Goal: Information Seeking & Learning: Check status

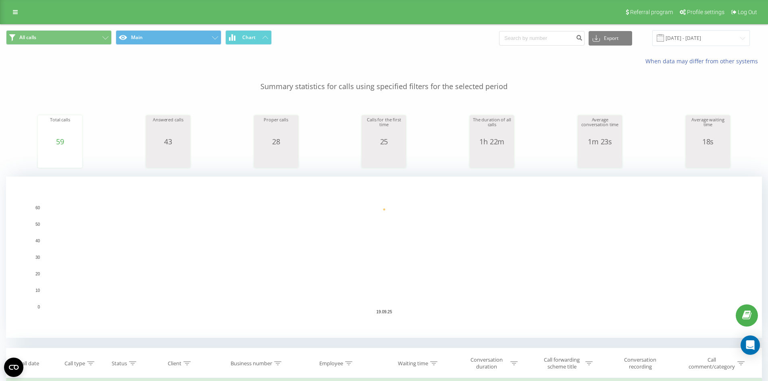
scroll to position [201, 0]
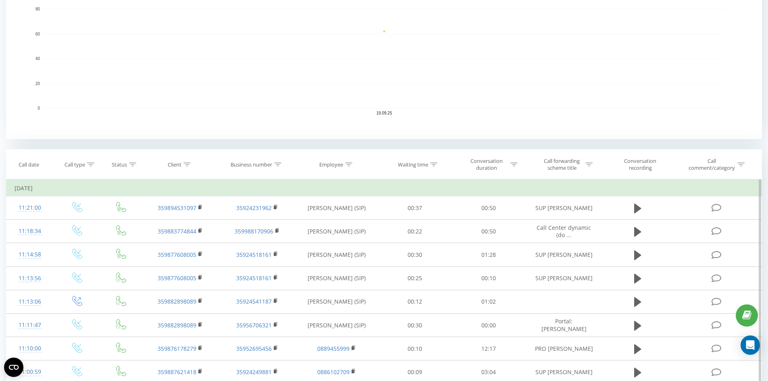
scroll to position [242, 0]
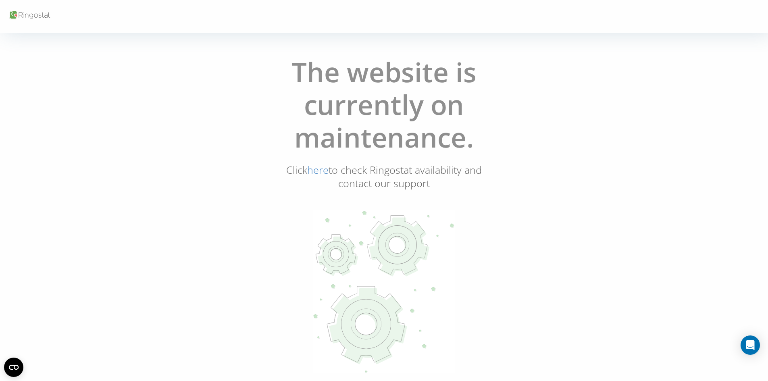
click at [140, 149] on div "The website is currently on maintenance. Click here to check Ringostat availabi…" at bounding box center [383, 215] width 763 height 330
click at [105, 81] on div "The website is currently on maintenance. Click here to check Ringostat availabi…" at bounding box center [383, 215] width 763 height 330
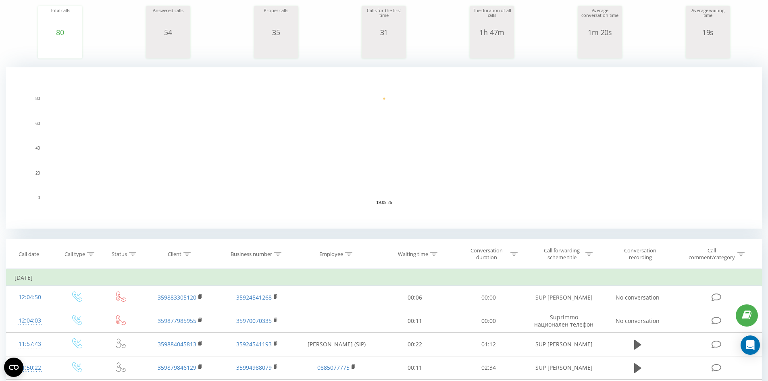
scroll to position [201, 0]
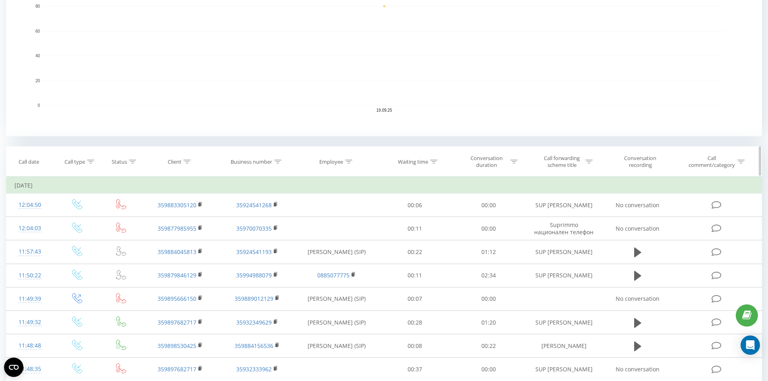
click at [187, 160] on icon at bounding box center [186, 162] width 7 height 4
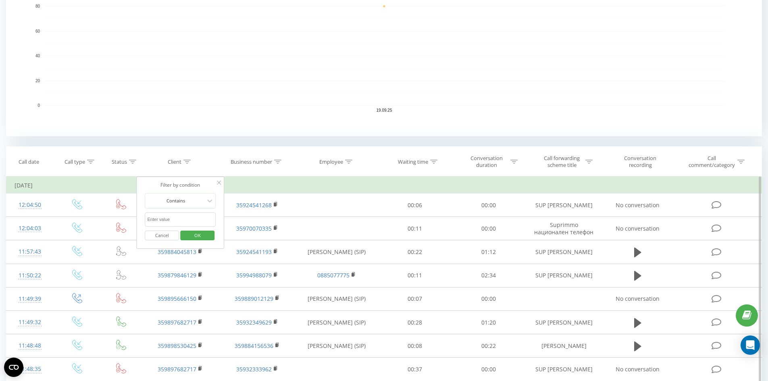
click at [150, 224] on input "text" at bounding box center [180, 219] width 71 height 14
paste input "0887756052"
drag, startPoint x: 144, startPoint y: 217, endPoint x: 138, endPoint y: 212, distance: 8.3
click at [139, 214] on div "Filter by condition Contains 0887756052 Cancel OK" at bounding box center [181, 212] width 88 height 73
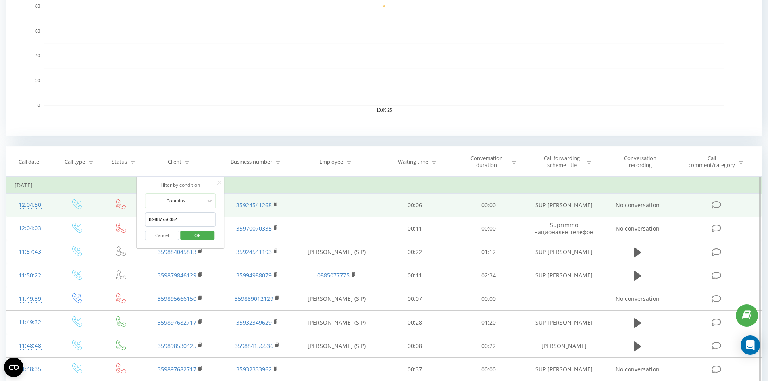
type input "359887756052"
click button "OK" at bounding box center [197, 235] width 34 height 10
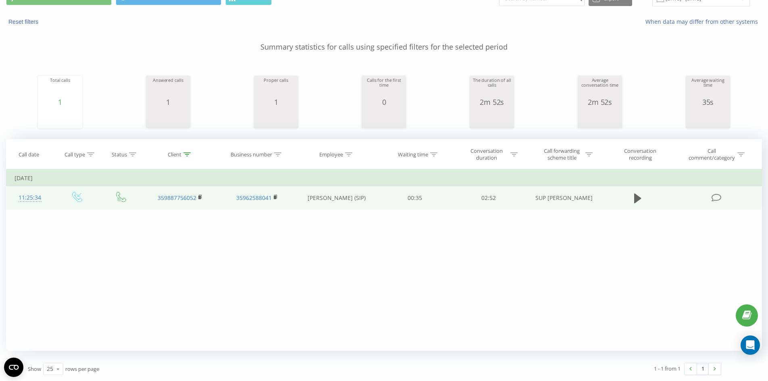
scroll to position [95, 0]
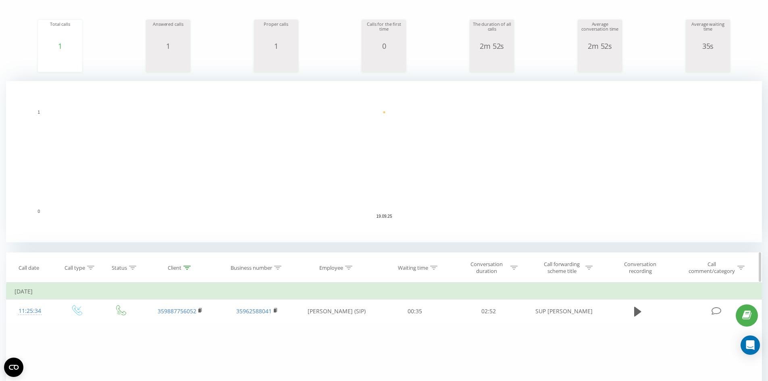
click at [191, 264] on th "Client" at bounding box center [180, 268] width 77 height 30
drag, startPoint x: 189, startPoint y: 268, endPoint x: 182, endPoint y: 307, distance: 40.1
click at [189, 269] on icon at bounding box center [186, 268] width 7 height 4
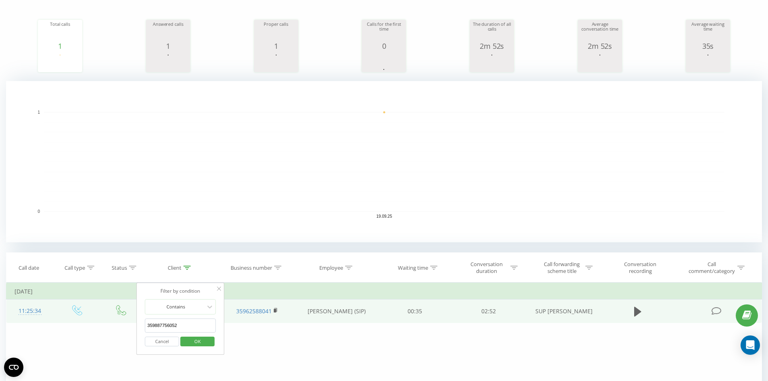
drag, startPoint x: 180, startPoint y: 324, endPoint x: 121, endPoint y: 310, distance: 60.4
click at [121, 310] on table "Filter by condition Equal Enter value Cancel OK Filter by condition Equal Enter…" at bounding box center [383, 302] width 755 height 40
click button "OK" at bounding box center [197, 341] width 34 height 10
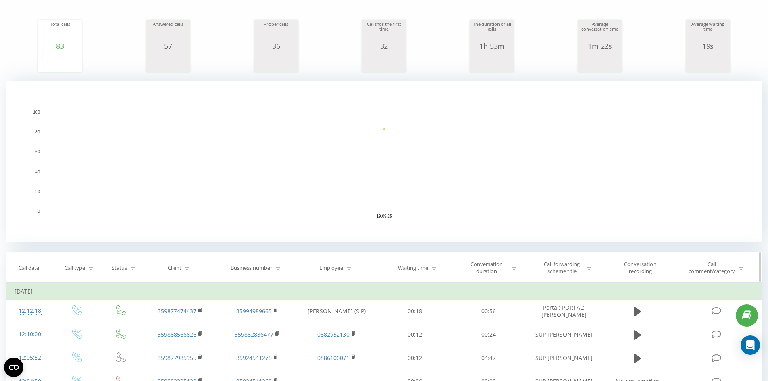
click at [347, 269] on div at bounding box center [348, 267] width 7 height 7
click at [328, 322] on input "text" at bounding box center [336, 325] width 71 height 14
click button "OK" at bounding box center [353, 341] width 34 height 10
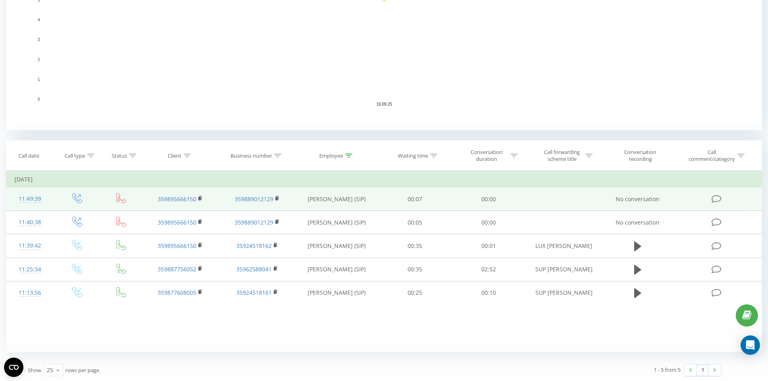
scroll to position [209, 0]
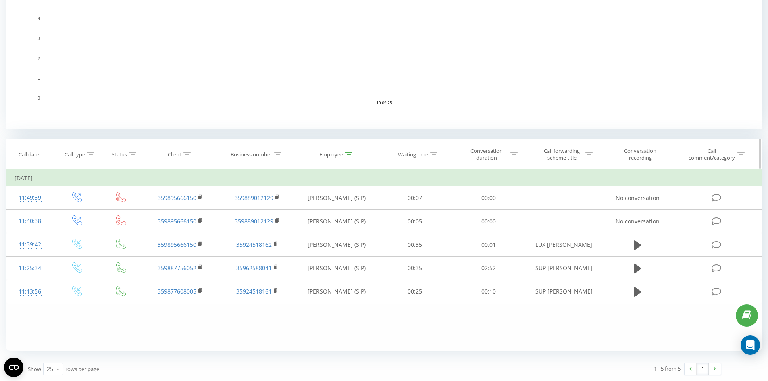
click at [347, 155] on icon at bounding box center [348, 154] width 7 height 4
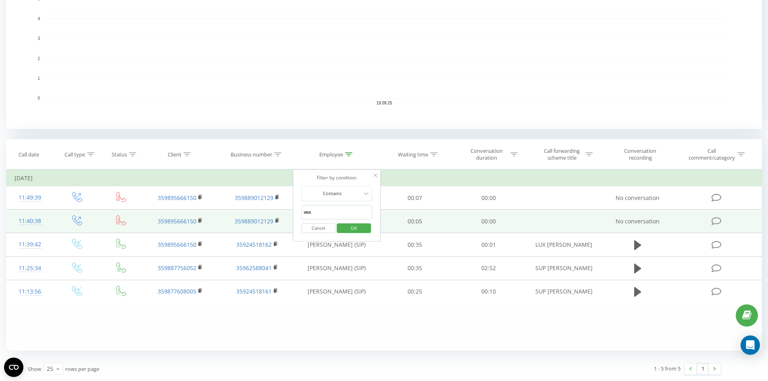
drag, startPoint x: 326, startPoint y: 211, endPoint x: 256, endPoint y: 211, distance: 70.1
click at [256, 211] on table "Filter by condition Equal Enter value Cancel OK Filter by condition Equal Enter…" at bounding box center [383, 236] width 755 height 134
click button "OK" at bounding box center [353, 228] width 34 height 10
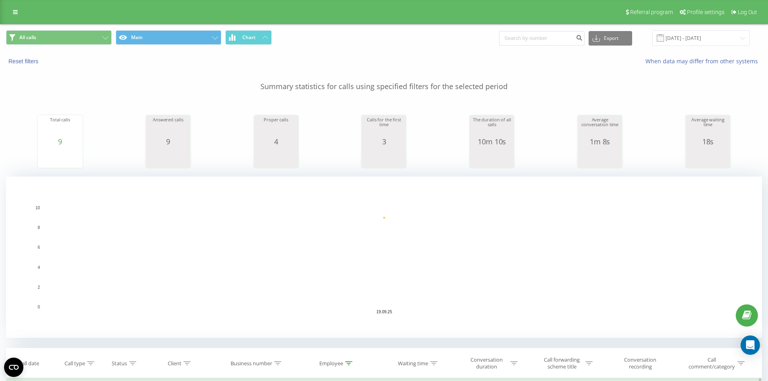
scroll to position [255, 0]
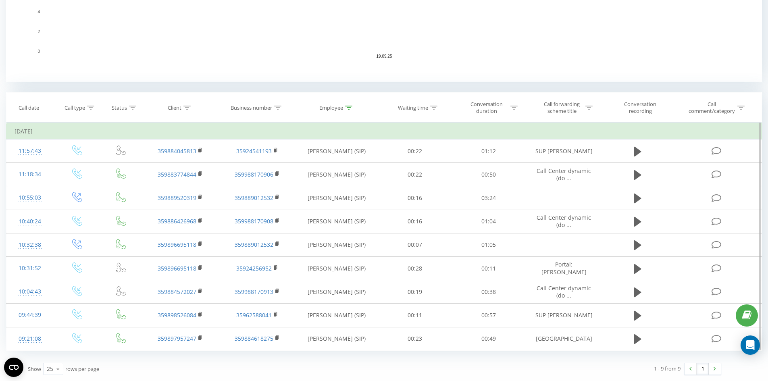
drag, startPoint x: 350, startPoint y: 110, endPoint x: 329, endPoint y: 152, distance: 47.4
click at [350, 110] on div at bounding box center [348, 107] width 7 height 7
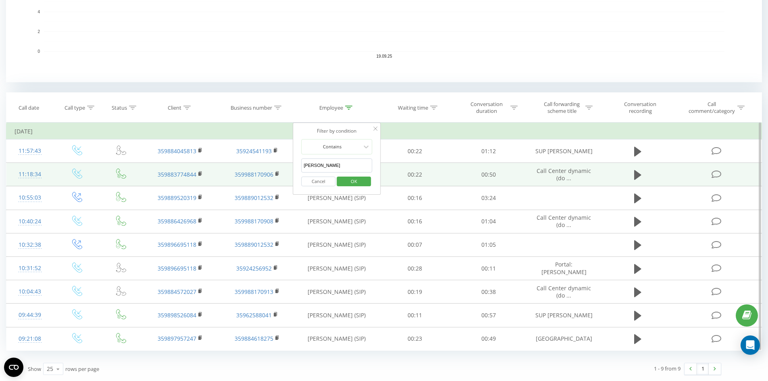
drag, startPoint x: 328, startPoint y: 164, endPoint x: 264, endPoint y: 164, distance: 63.7
click at [264, 164] on table "Filter by condition Equal Enter value Cancel OK Filter by condition Equal Enter…" at bounding box center [383, 236] width 755 height 228
click button "OK" at bounding box center [353, 181] width 34 height 10
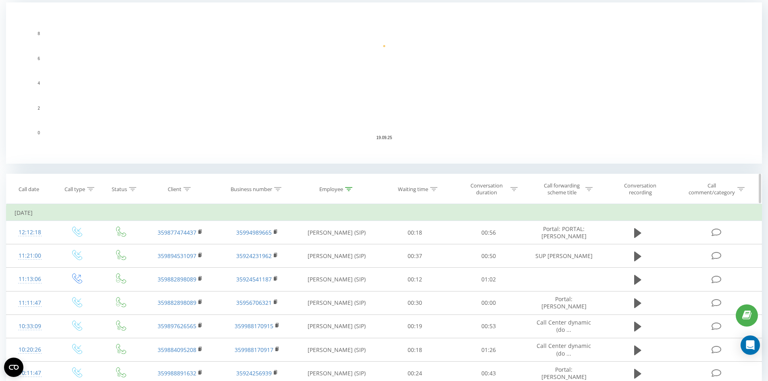
scroll to position [201, 0]
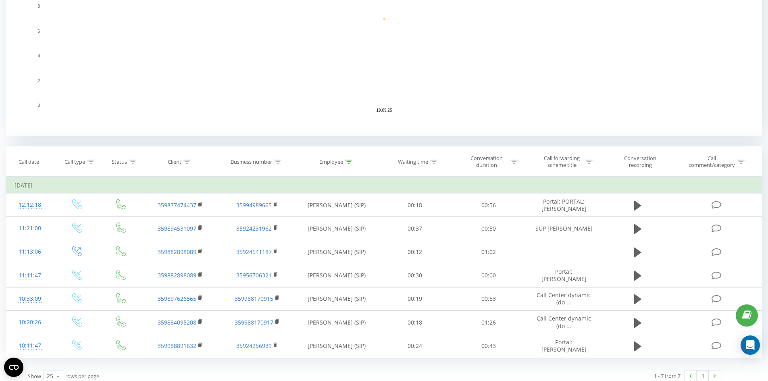
drag, startPoint x: 347, startPoint y: 162, endPoint x: 324, endPoint y: 208, distance: 50.6
click at [347, 163] on icon at bounding box center [348, 162] width 7 height 4
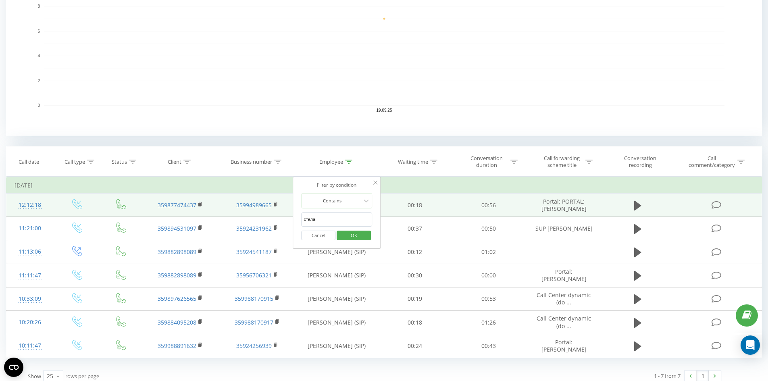
drag, startPoint x: 315, startPoint y: 220, endPoint x: 256, endPoint y: 209, distance: 60.2
click at [256, 209] on table "Filter by condition Equal Enter value Cancel OK Filter by condition Equal Enter…" at bounding box center [383, 266] width 755 height 181
type input "милена"
click button "OK" at bounding box center [353, 235] width 34 height 10
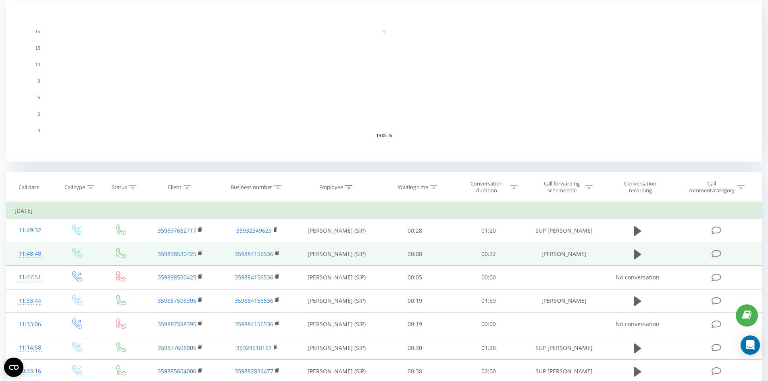
scroll to position [242, 0]
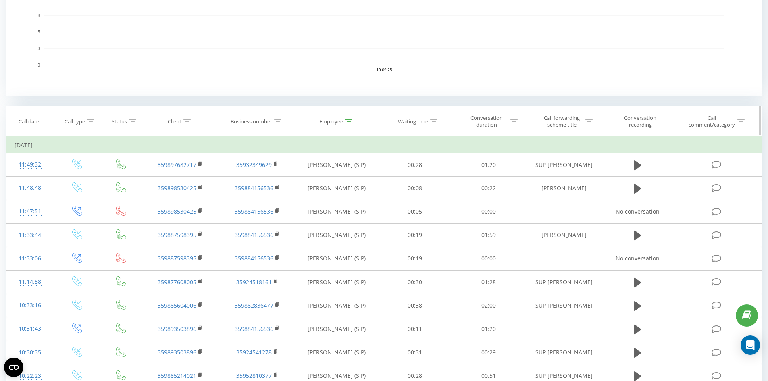
click at [349, 122] on icon at bounding box center [348, 121] width 7 height 4
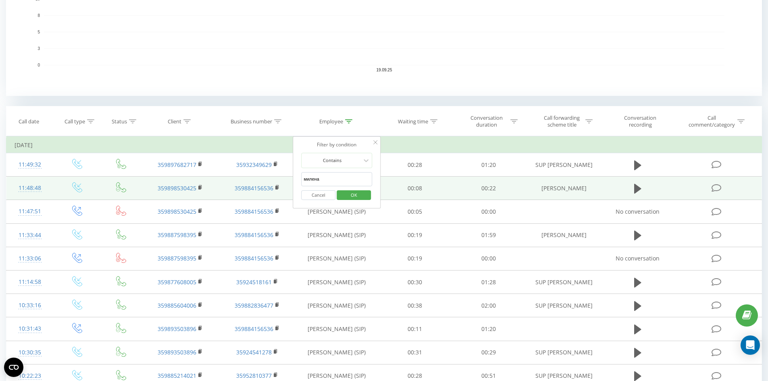
click at [245, 180] on table "Filter by condition Equal Enter value Cancel OK Filter by condition Equal Enter…" at bounding box center [383, 320] width 755 height 369
click button "OK" at bounding box center [353, 195] width 34 height 10
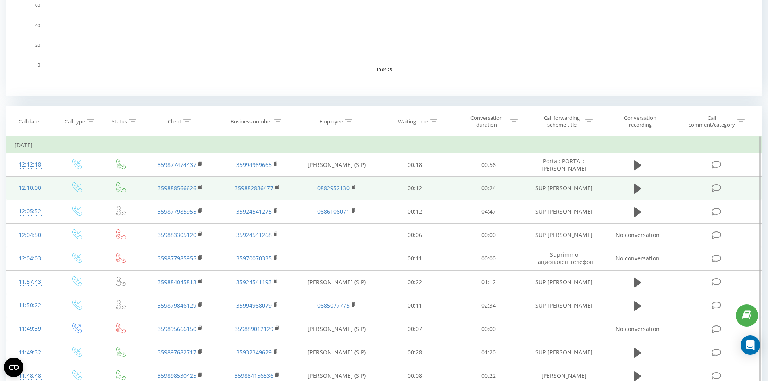
scroll to position [355, 0]
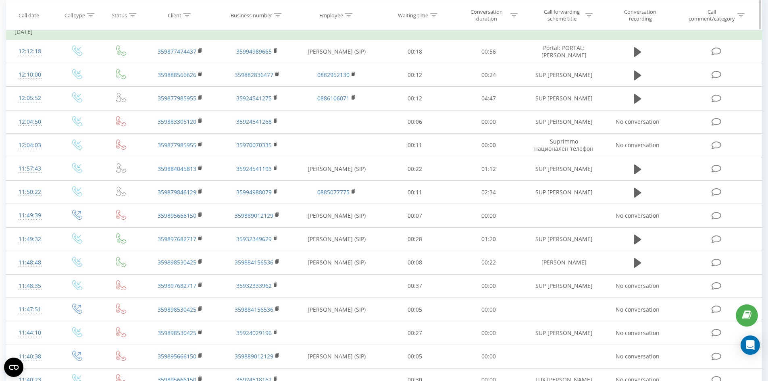
click at [186, 18] on div at bounding box center [186, 15] width 7 height 7
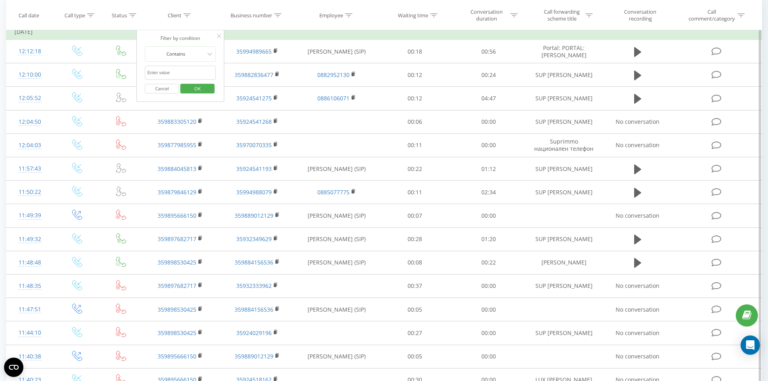
click at [166, 68] on input "text" at bounding box center [180, 73] width 71 height 14
paste input "0888701077"
drag, startPoint x: 149, startPoint y: 71, endPoint x: 137, endPoint y: 60, distance: 16.0
click at [129, 68] on table "Filter by condition Equal Enter value Cancel OK Filter by condition Equal Enter…" at bounding box center [383, 324] width 755 height 603
type input "359888701077"
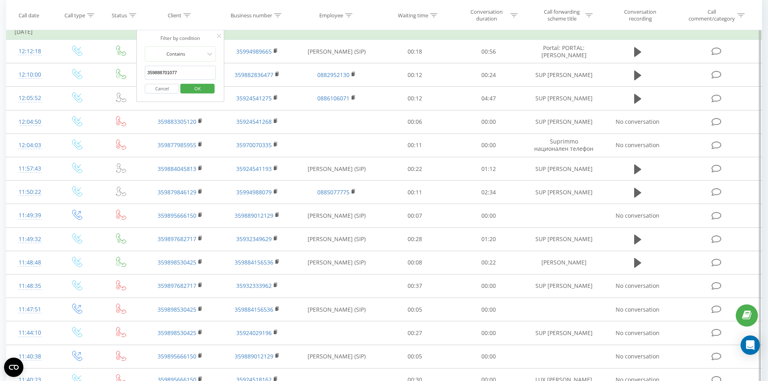
click button "OK" at bounding box center [197, 88] width 34 height 10
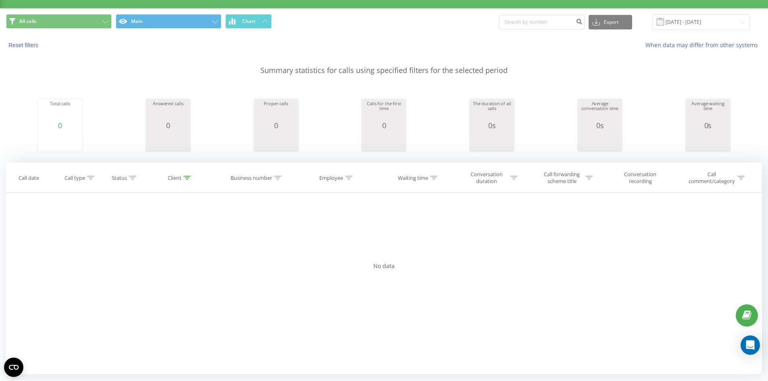
scroll to position [185, 0]
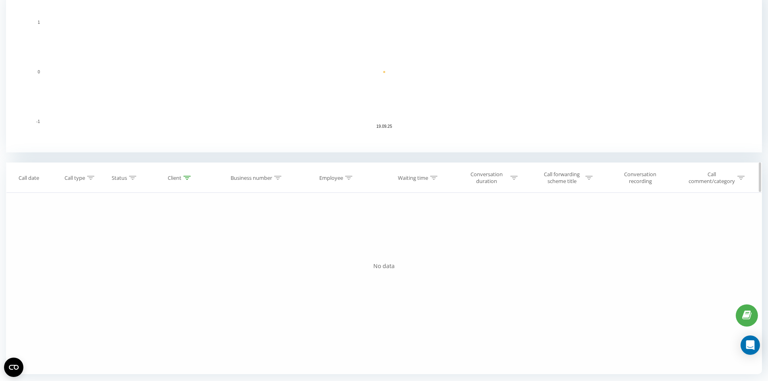
click at [190, 177] on icon at bounding box center [186, 178] width 7 height 4
drag, startPoint x: 126, startPoint y: 222, endPoint x: 116, endPoint y: 219, distance: 10.5
click at [117, 220] on div "Filter by condition Equal Enter value Cancel OK Filter by condition Equal Enter…" at bounding box center [383, 283] width 755 height 181
click button "OK" at bounding box center [197, 252] width 34 height 10
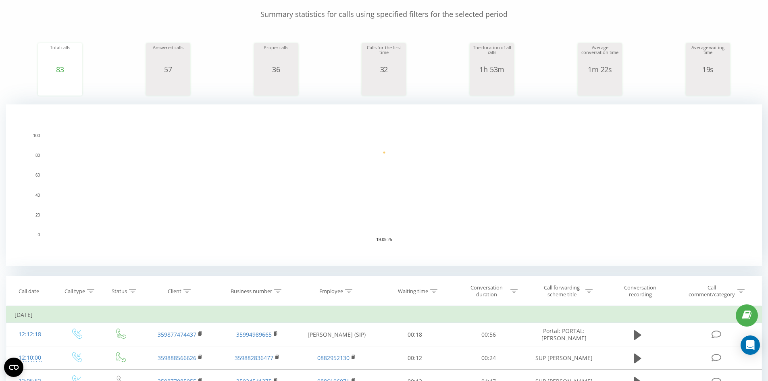
scroll to position [233, 0]
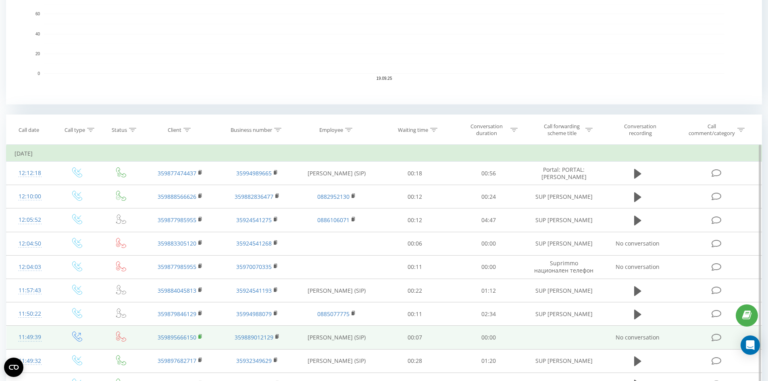
click at [201, 336] on icon at bounding box center [200, 336] width 3 height 4
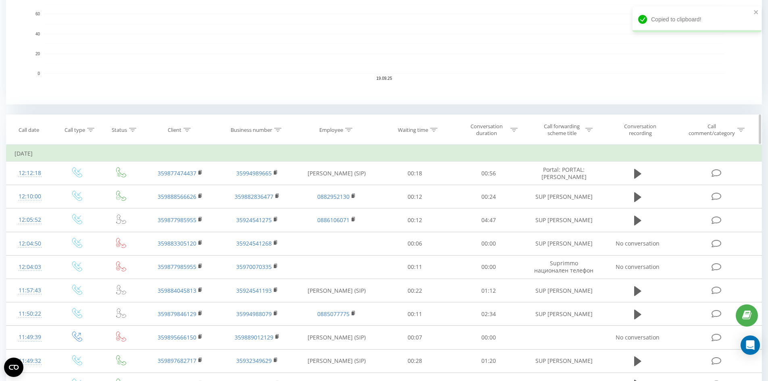
click at [187, 128] on icon at bounding box center [186, 130] width 7 height 4
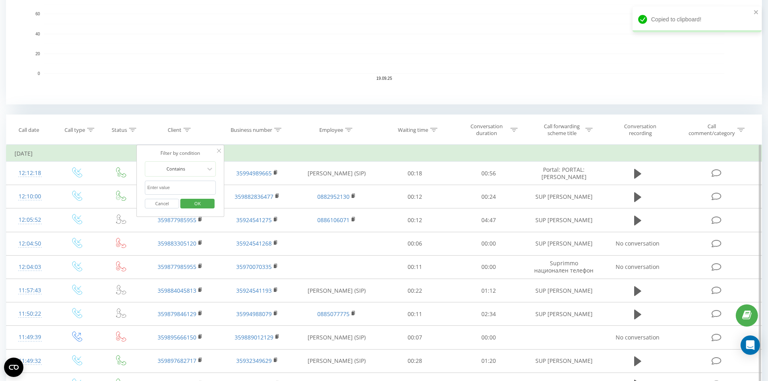
click at [179, 184] on input "text" at bounding box center [180, 188] width 71 height 14
paste input "359895666150"
type input "359895666150"
click at [192, 204] on span "OK" at bounding box center [197, 203] width 23 height 12
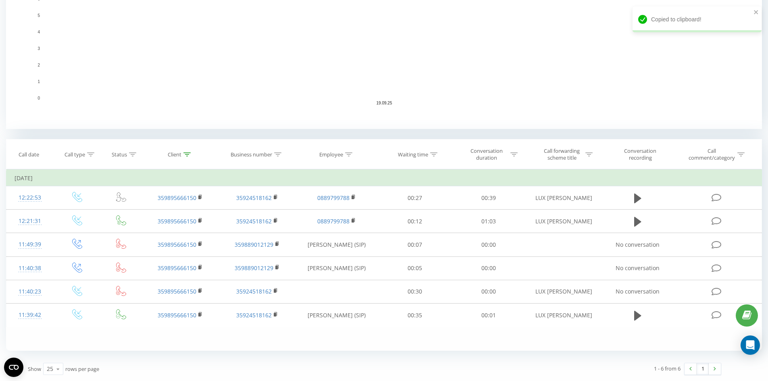
scroll to position [209, 0]
click at [189, 154] on icon at bounding box center [186, 154] width 7 height 4
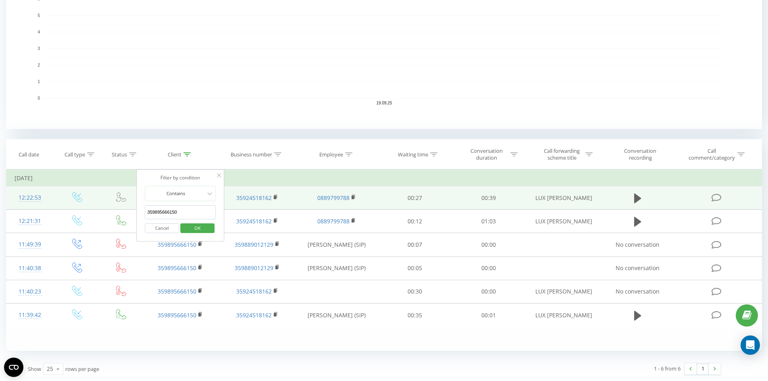
drag, startPoint x: 192, startPoint y: 214, endPoint x: 85, endPoint y: 197, distance: 108.1
click at [96, 206] on table "Filter by condition Equal Enter value Cancel OK Filter by condition Equal Enter…" at bounding box center [383, 248] width 755 height 158
click button "OK" at bounding box center [197, 228] width 34 height 10
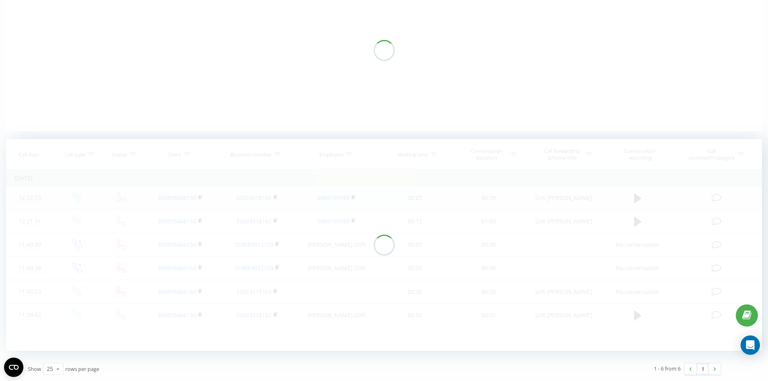
scroll to position [95, 0]
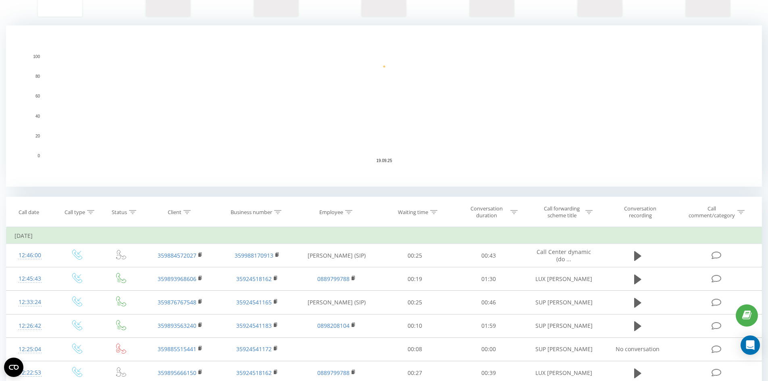
scroll to position [242, 0]
